Goal: Navigation & Orientation: Go to known website

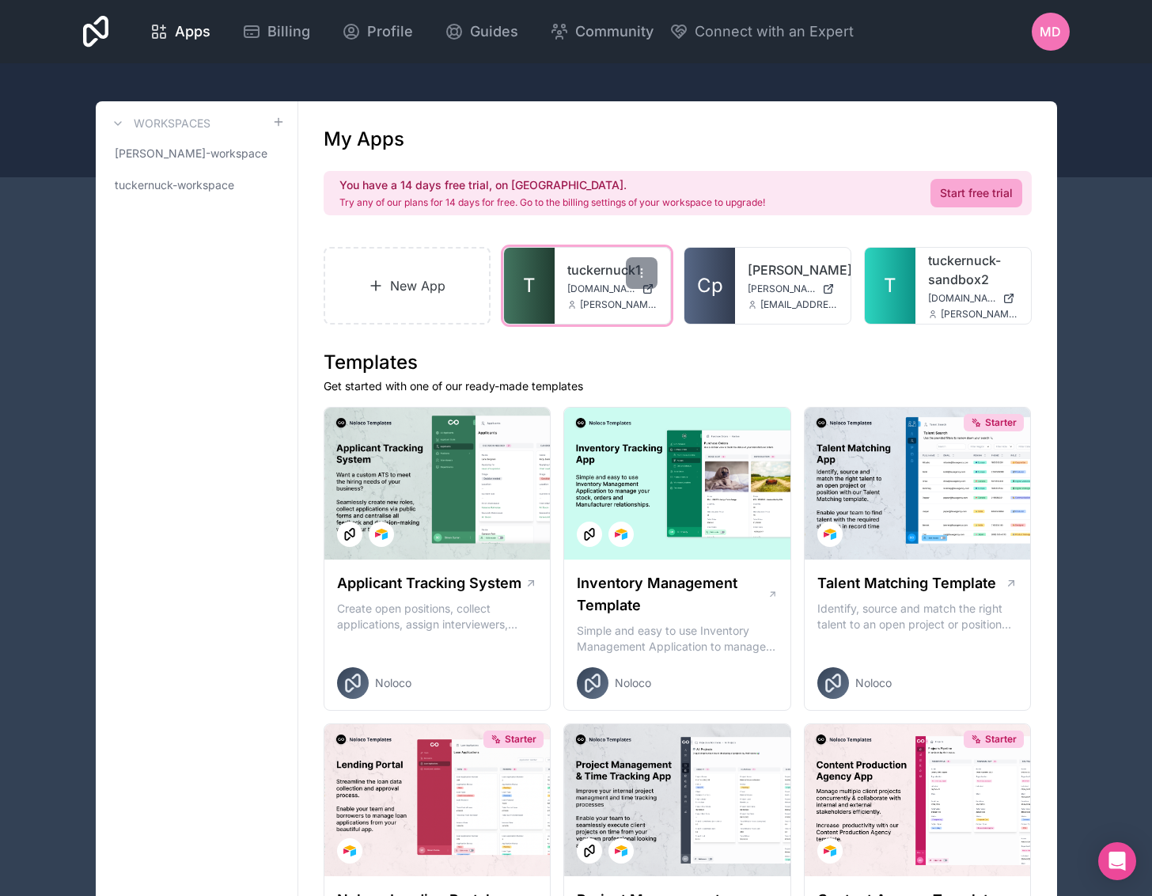
click at [534, 283] on span "T" at bounding box center [529, 285] width 13 height 25
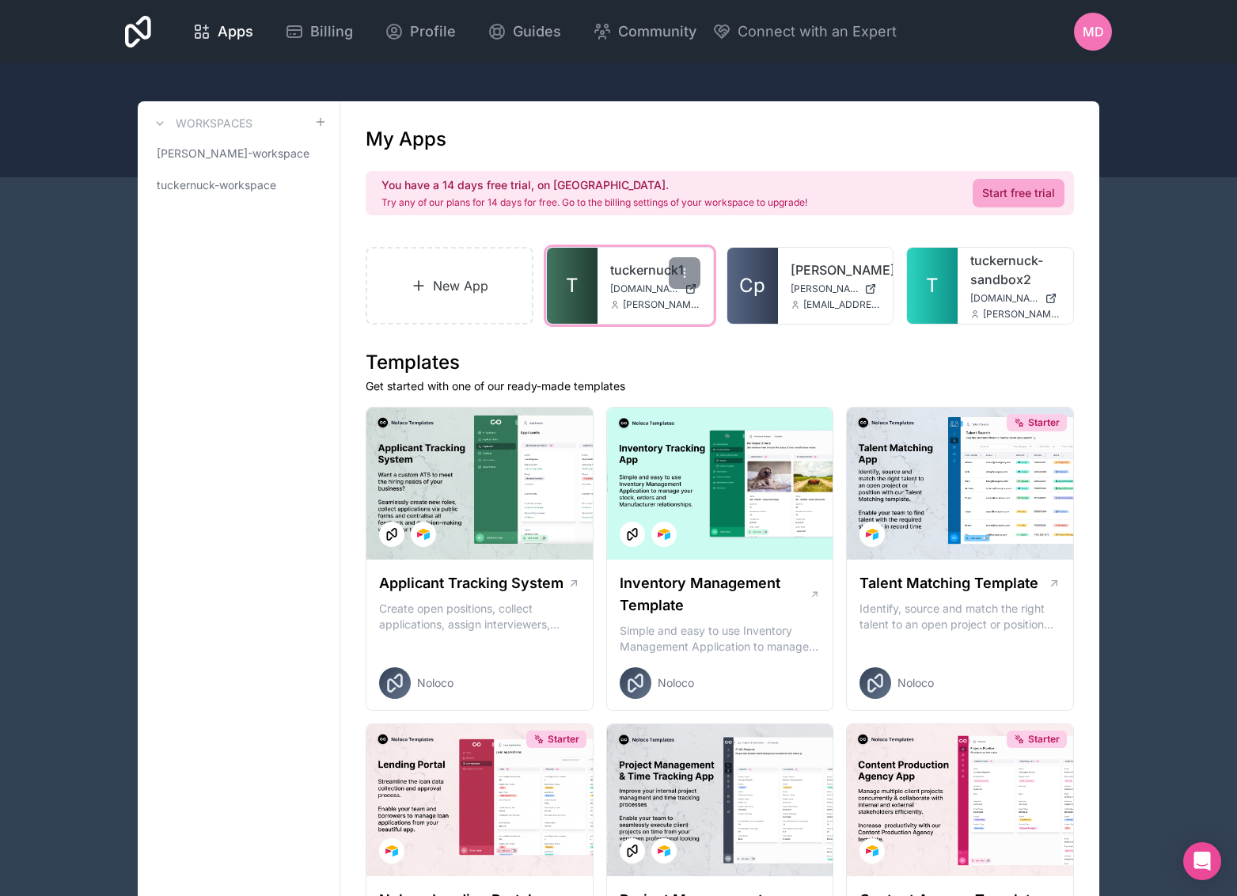
click at [583, 260] on link "T" at bounding box center [572, 286] width 51 height 76
